Goal: Navigation & Orientation: Find specific page/section

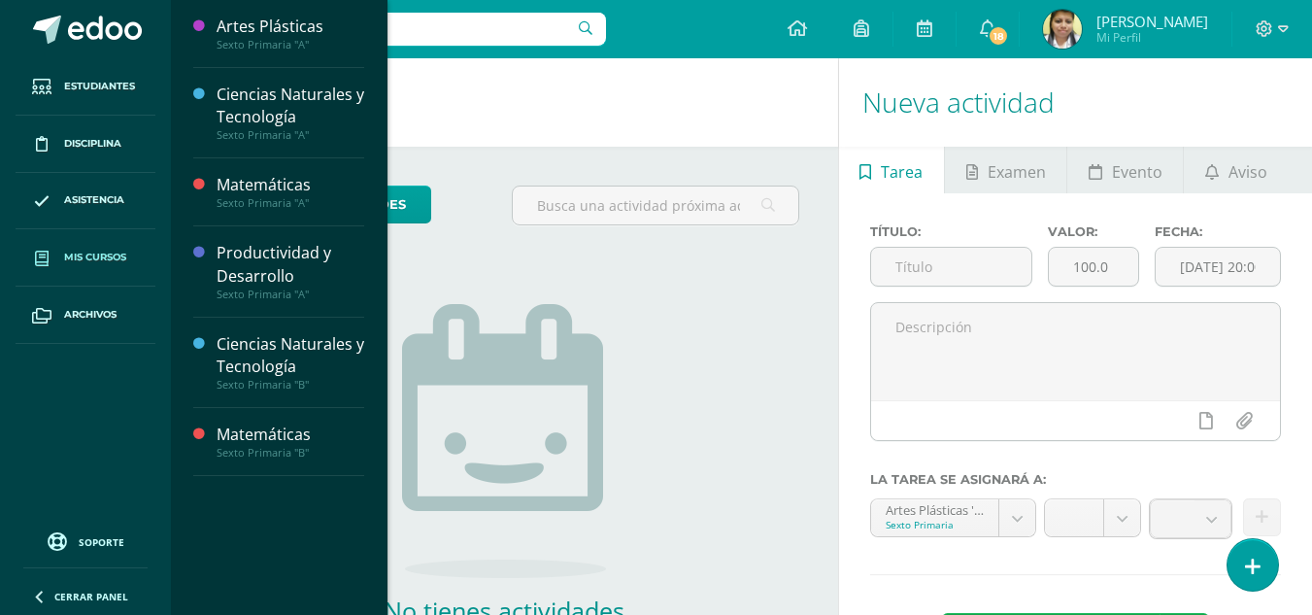
click at [65, 258] on span "Mis cursos" at bounding box center [95, 258] width 62 height 16
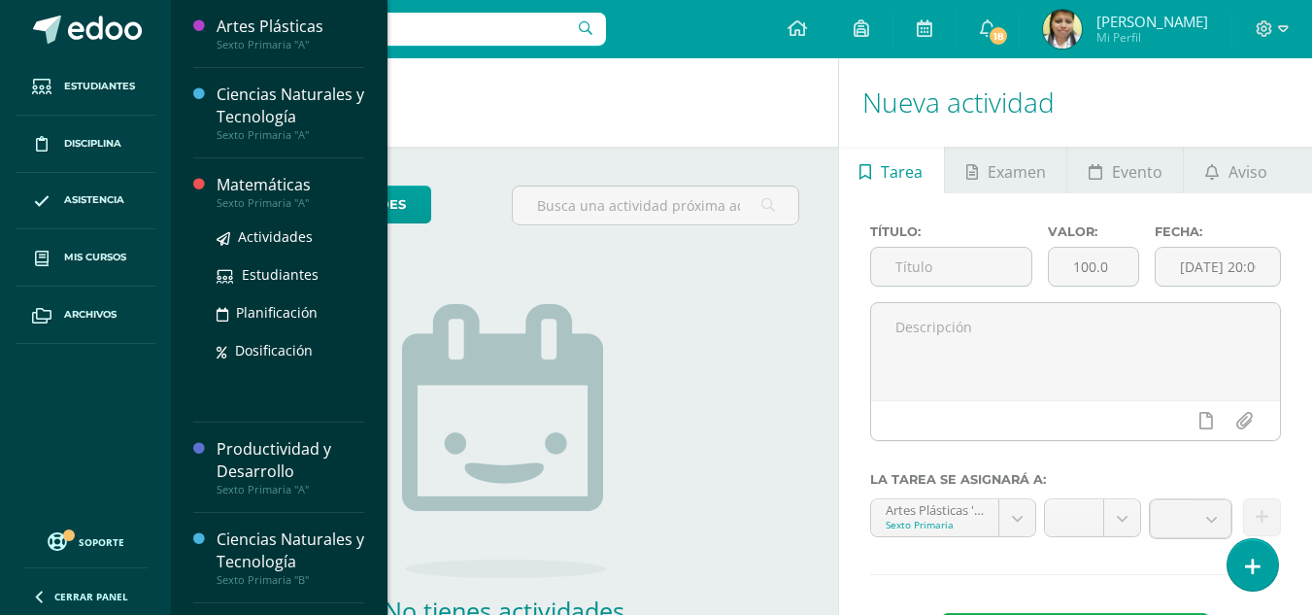
click at [253, 191] on div "Matemáticas" at bounding box center [291, 185] width 148 height 22
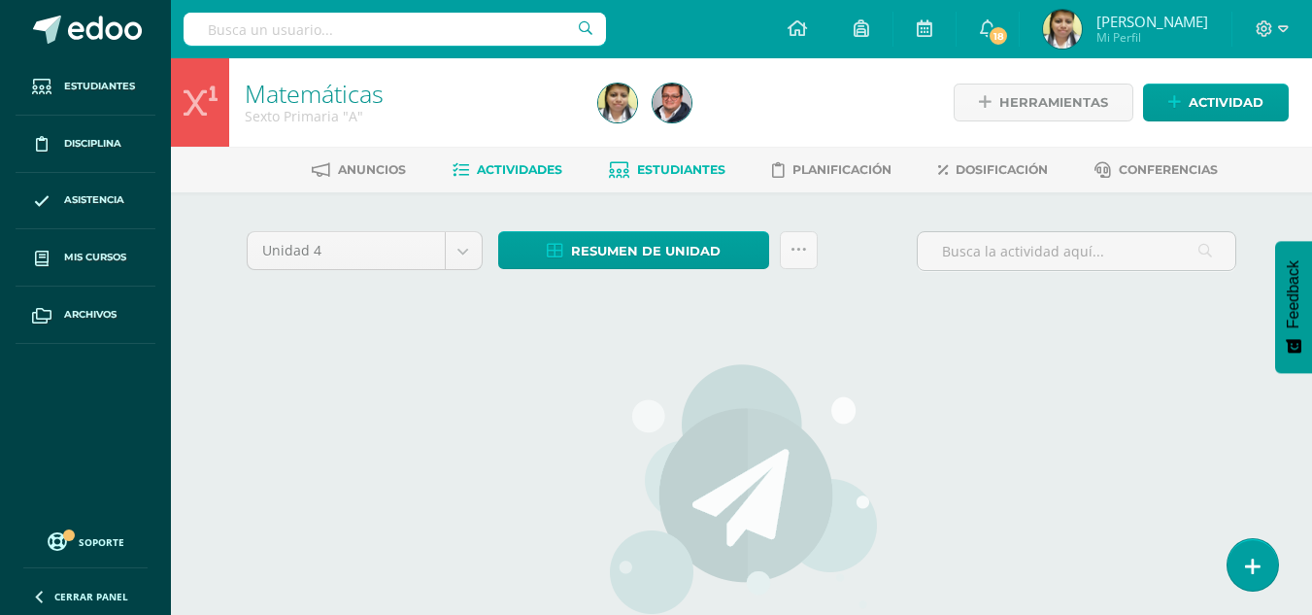
click at [668, 169] on span "Estudiantes" at bounding box center [681, 169] width 88 height 15
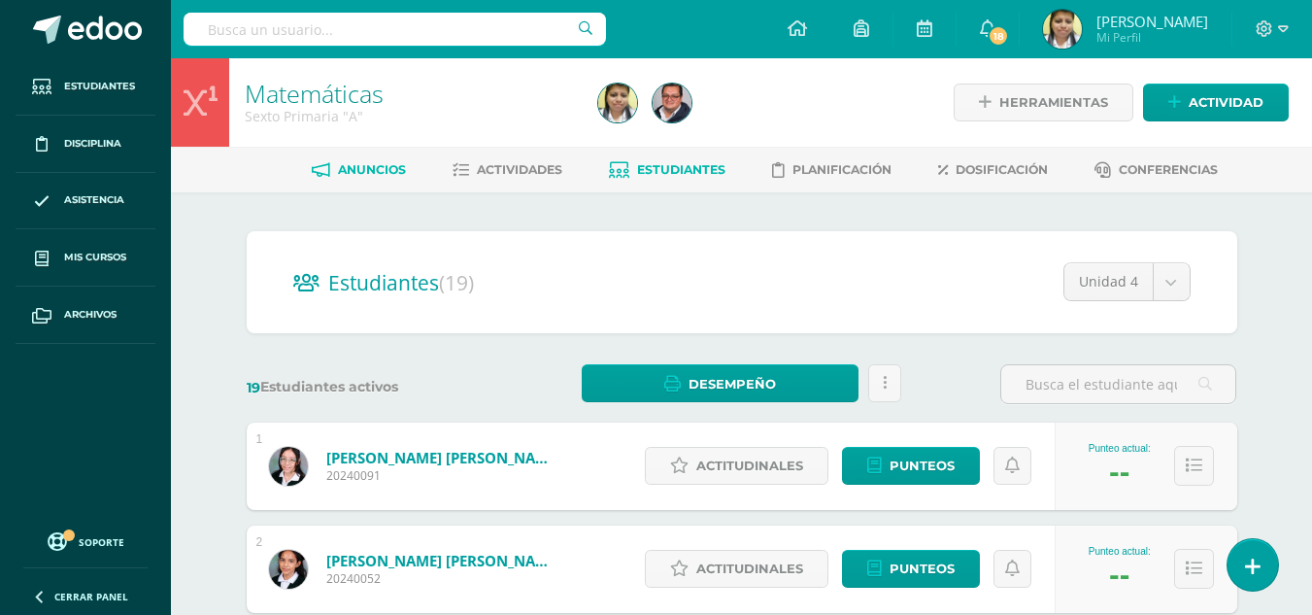
click at [367, 164] on span "Anuncios" at bounding box center [372, 169] width 68 height 15
click at [520, 168] on span "Actividades" at bounding box center [519, 169] width 85 height 15
